Goal: Find specific page/section: Find specific page/section

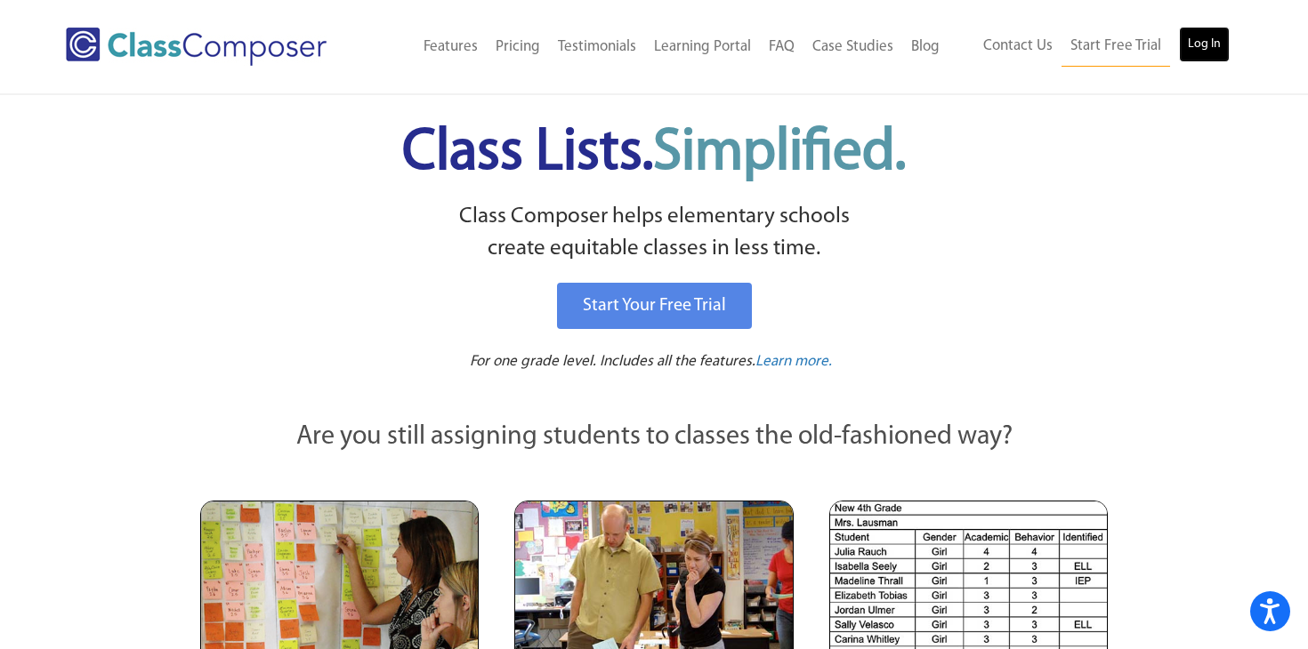
click at [1199, 52] on link "Log In" at bounding box center [1204, 45] width 51 height 36
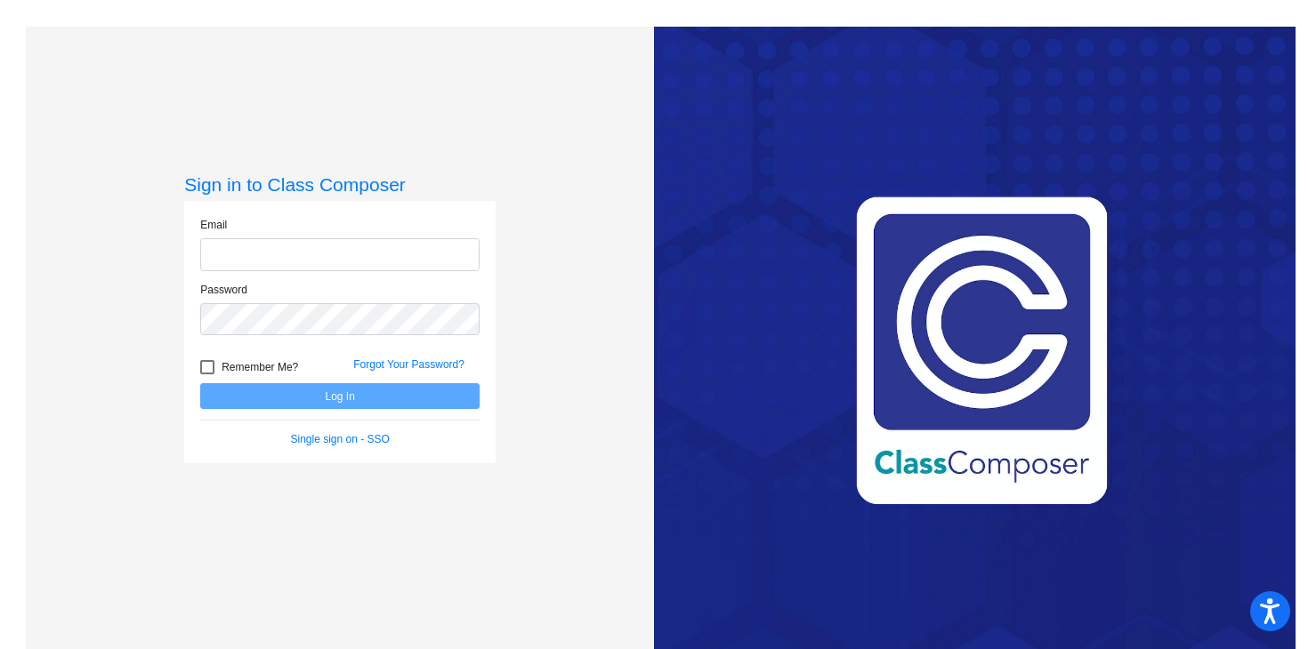
type input "[EMAIL_ADDRESS][DOMAIN_NAME]"
click at [364, 399] on button "Log In" at bounding box center [339, 396] width 279 height 26
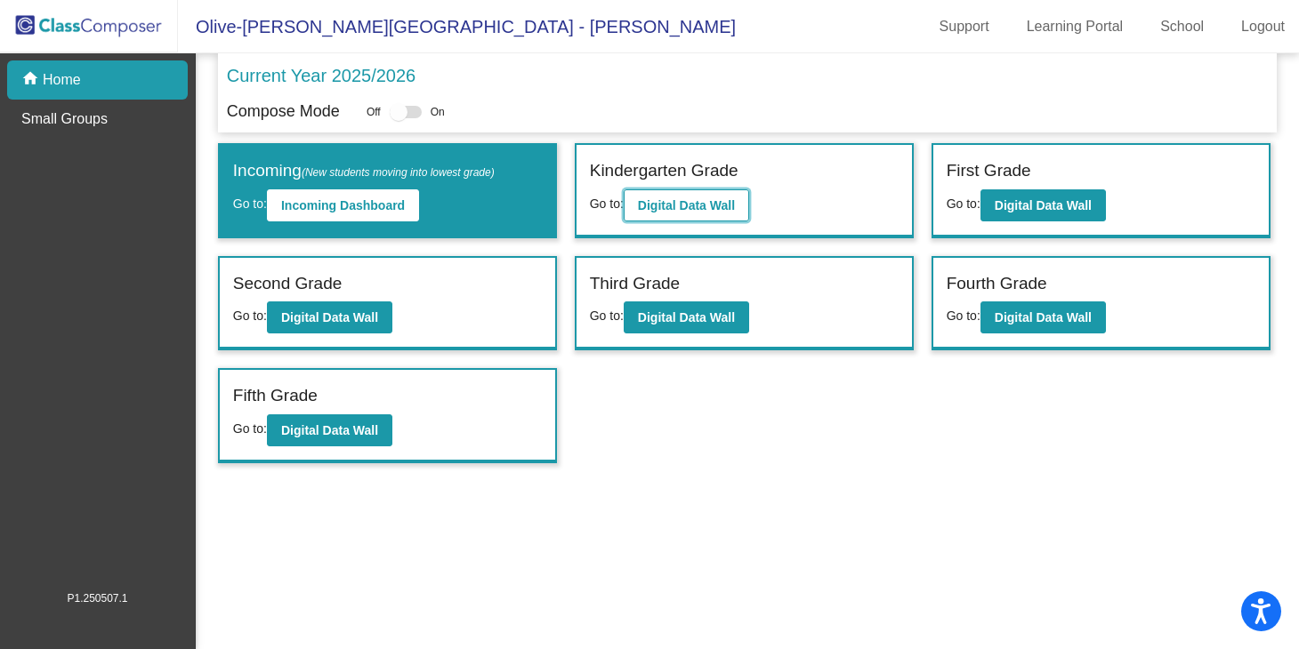
click at [704, 207] on b "Digital Data Wall" at bounding box center [686, 205] width 97 height 14
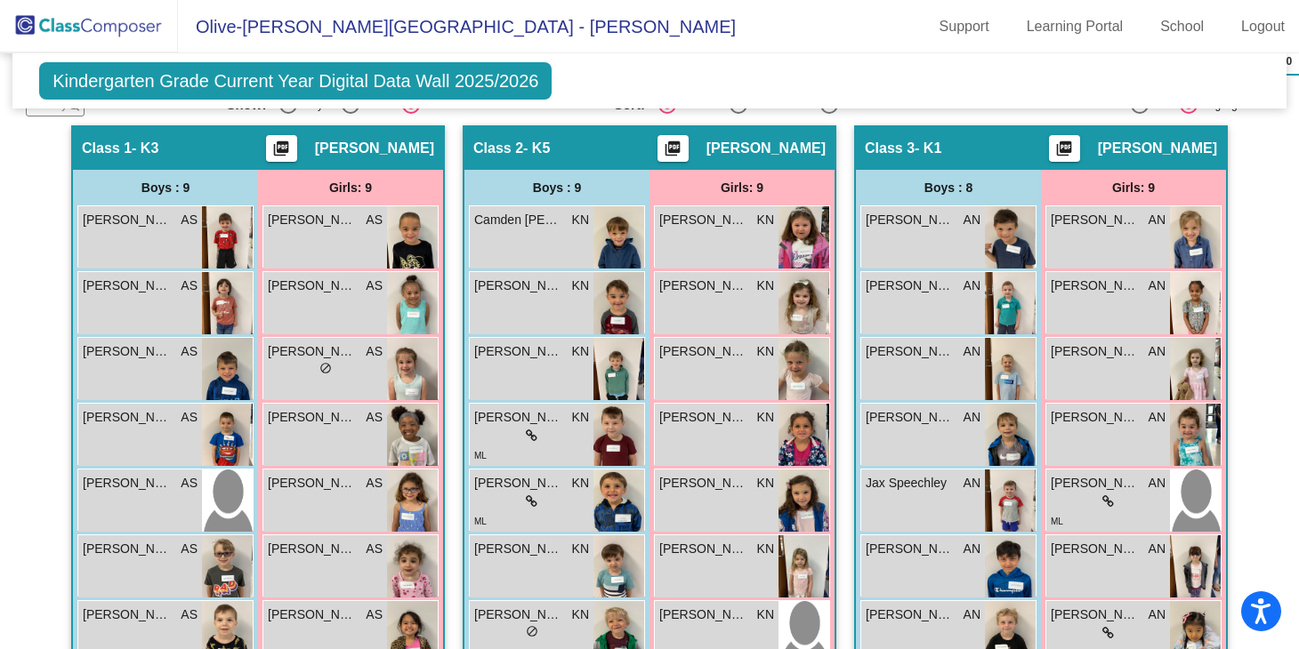
scroll to position [402, 0]
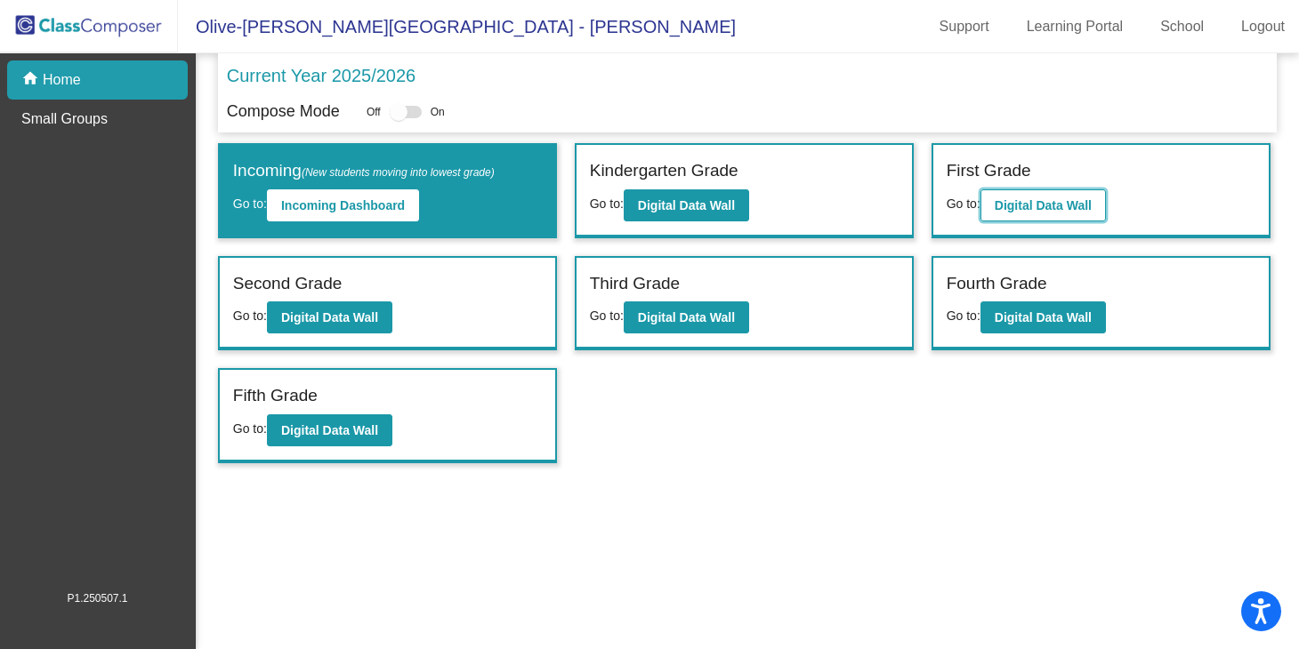
click at [1052, 205] on b "Digital Data Wall" at bounding box center [1042, 205] width 97 height 14
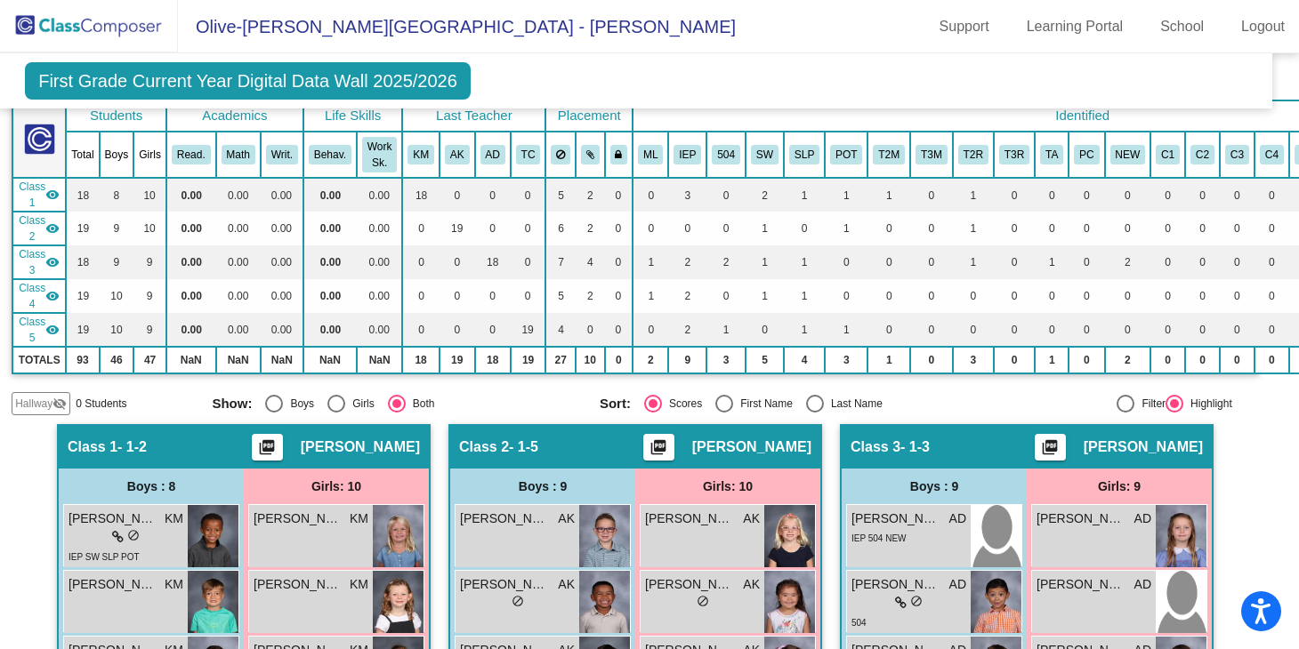
scroll to position [0, 14]
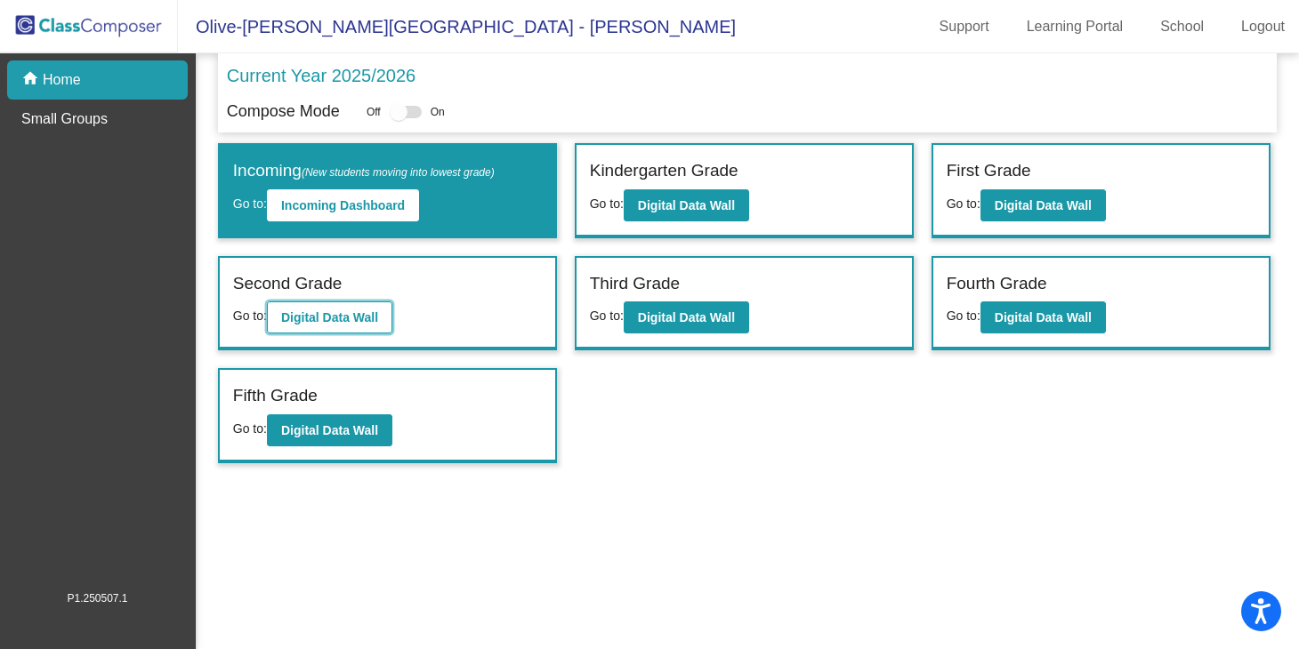
click at [358, 309] on button "Digital Data Wall" at bounding box center [329, 318] width 125 height 32
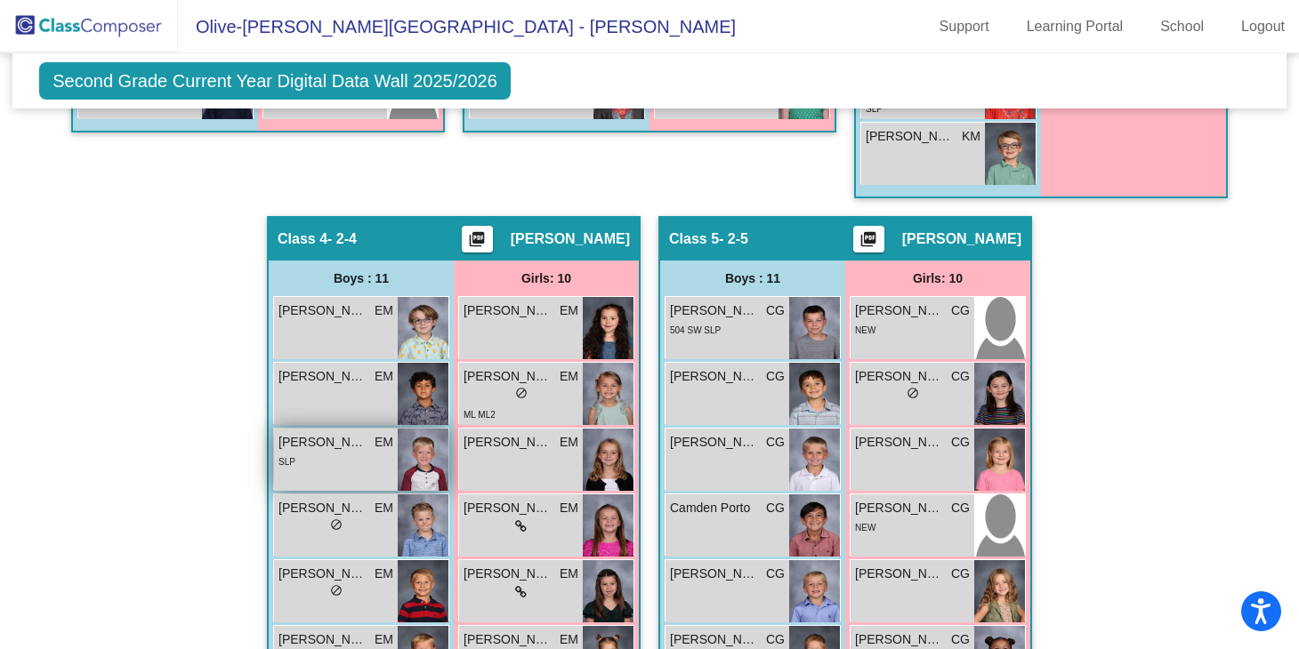
scroll to position [1217, 0]
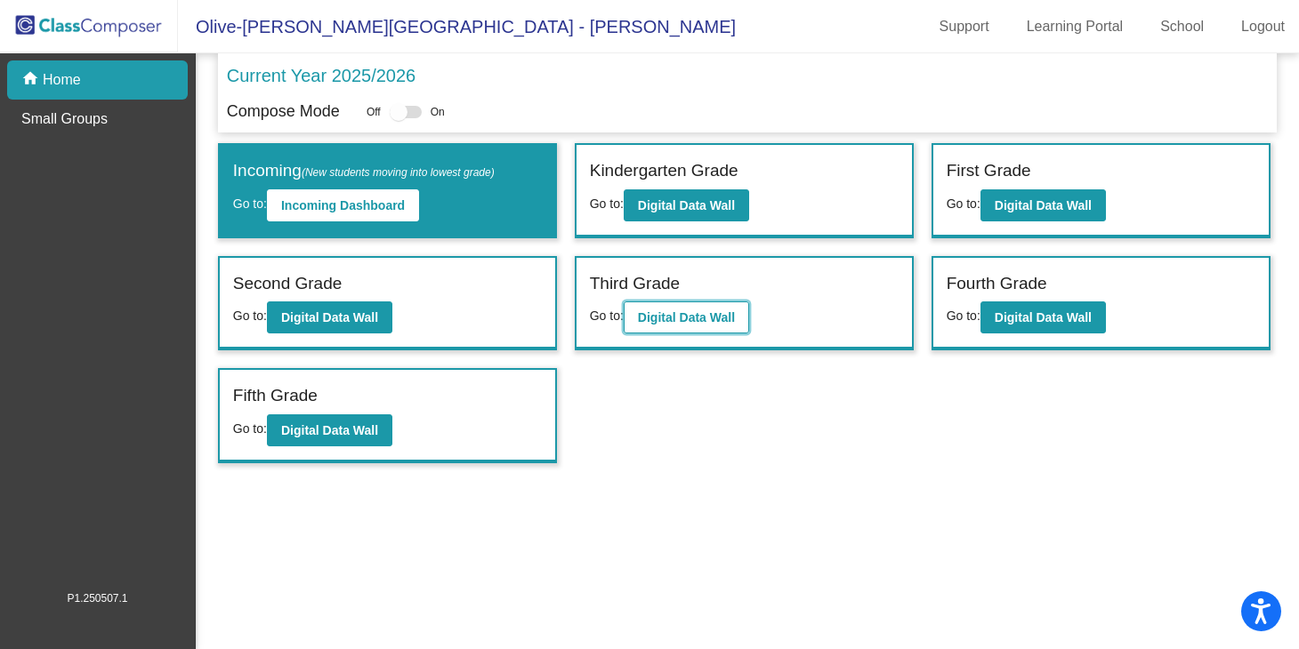
click at [725, 318] on b "Digital Data Wall" at bounding box center [686, 317] width 97 height 14
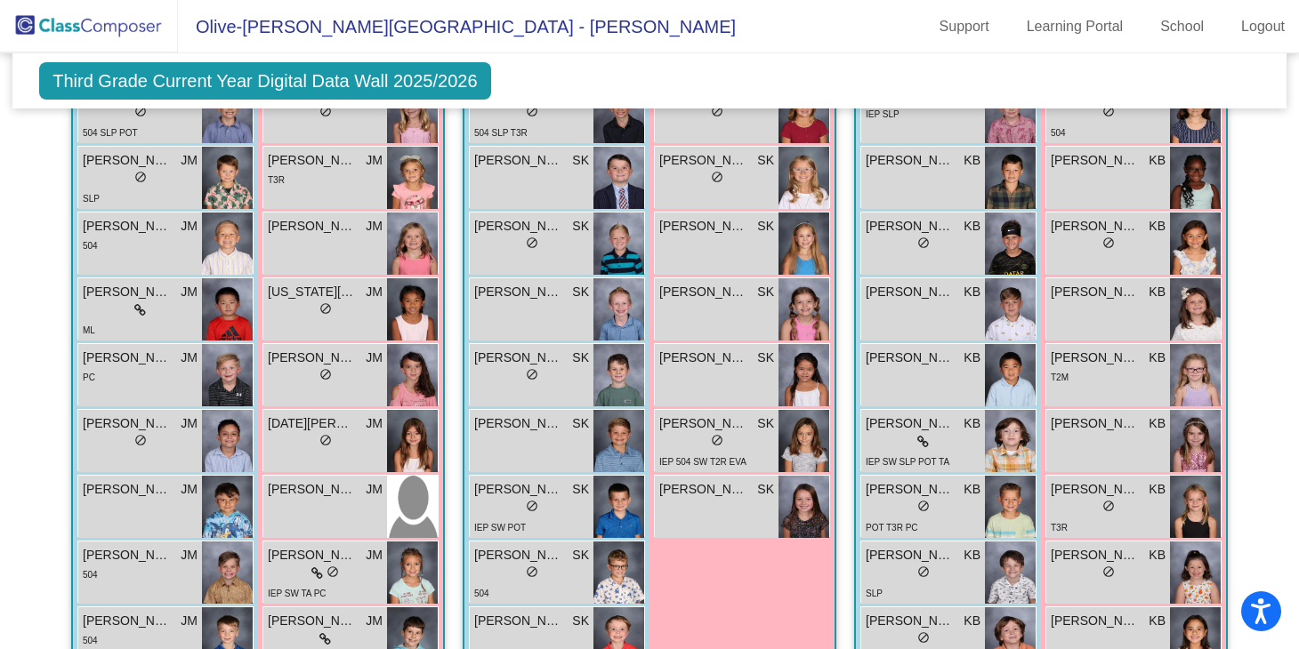
scroll to position [606, 0]
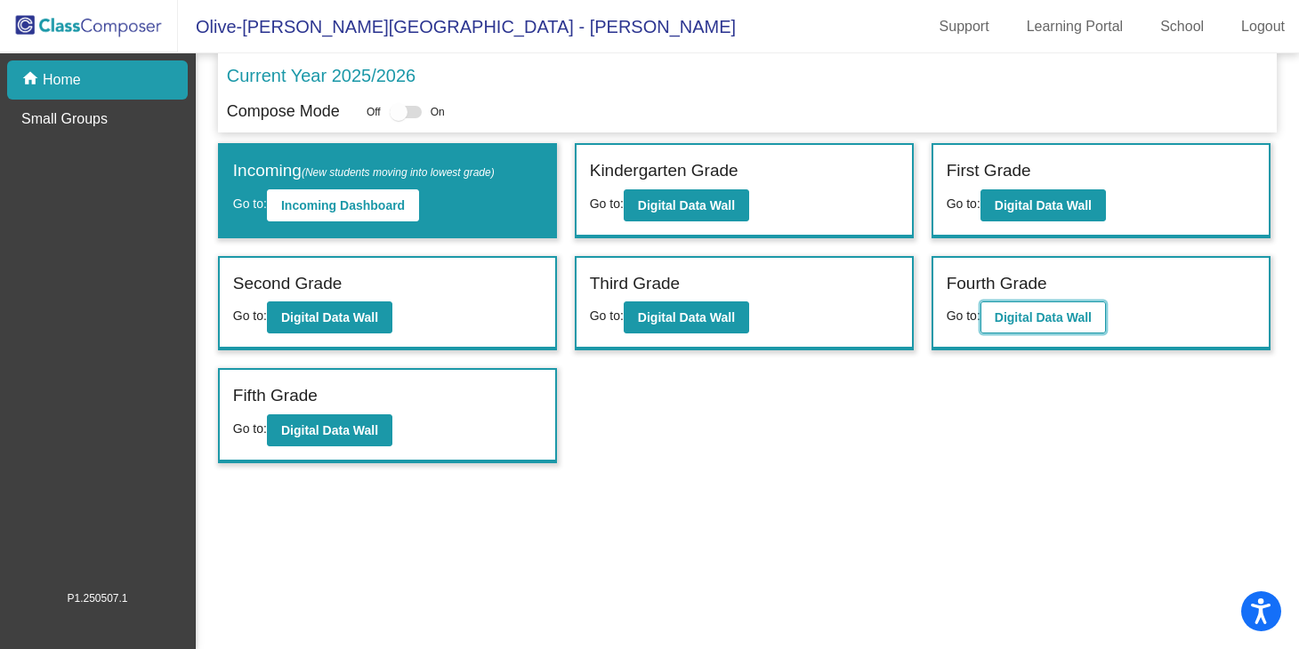
click at [1095, 331] on button "Digital Data Wall" at bounding box center [1042, 318] width 125 height 32
